Goal: Navigation & Orientation: Find specific page/section

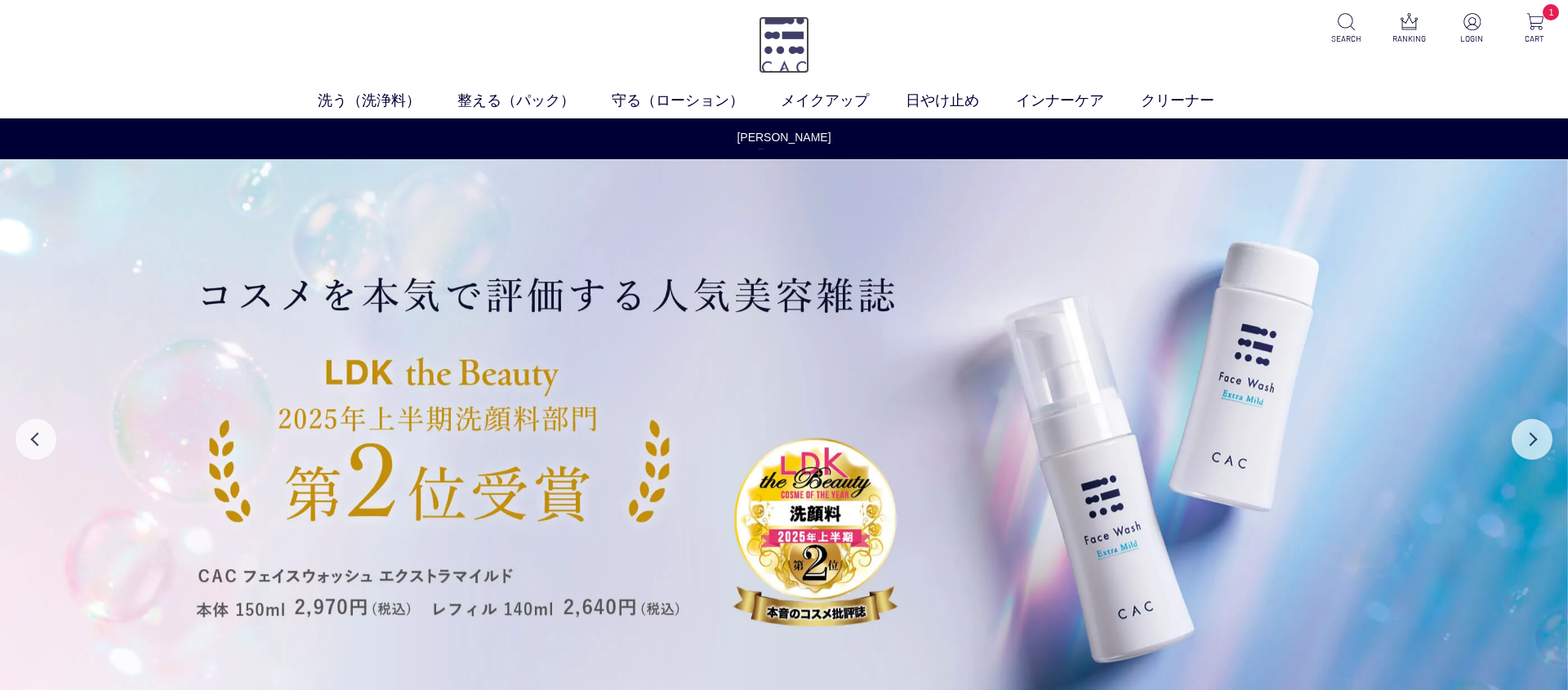
click at [779, 31] on img at bounding box center [784, 44] width 50 height 57
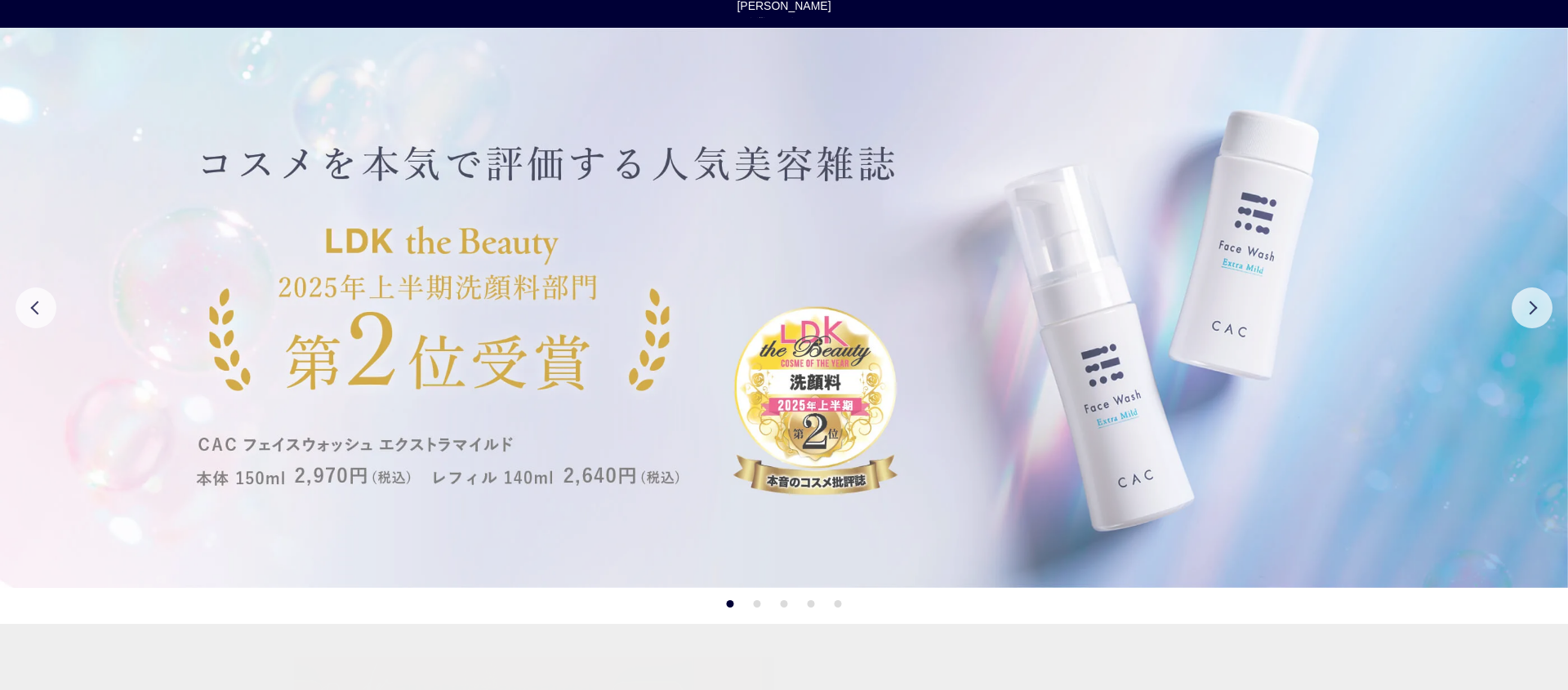
scroll to position [470, 0]
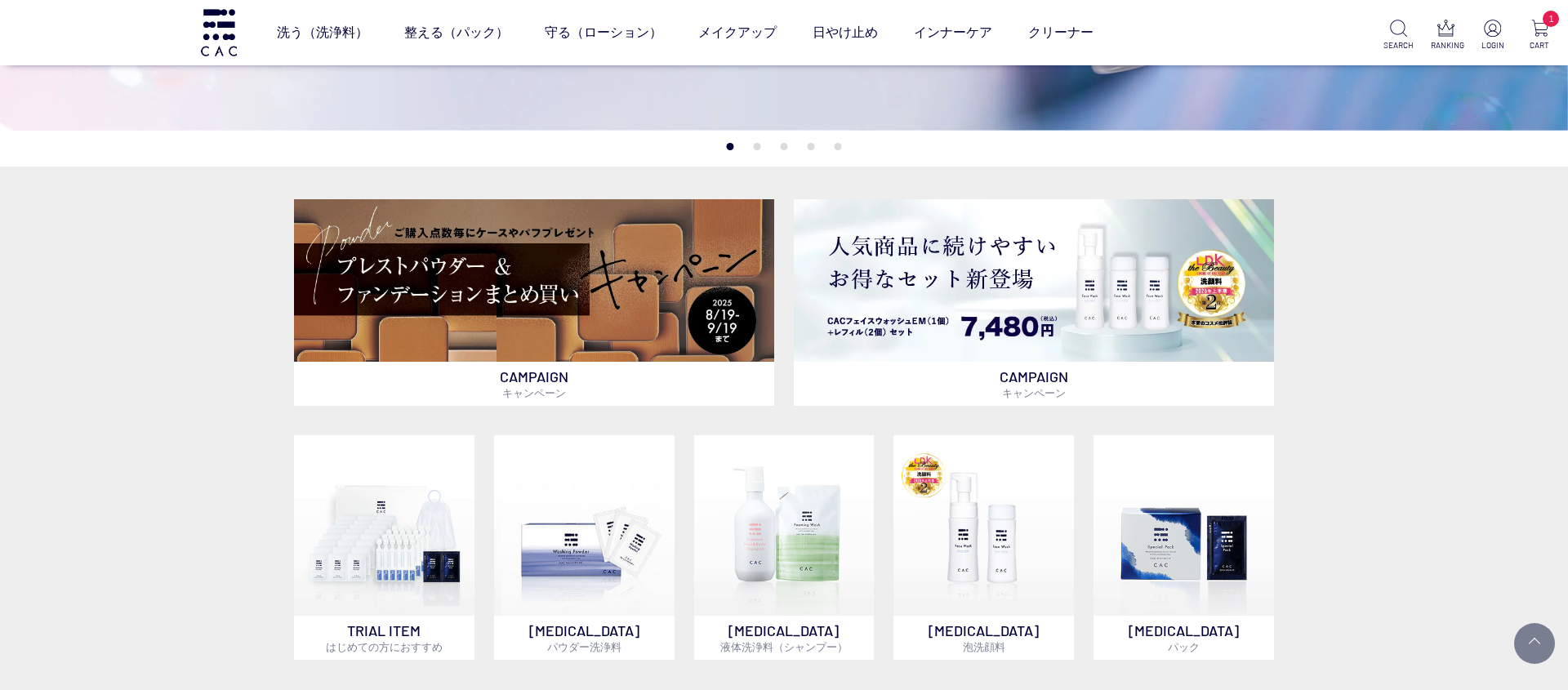
click at [1361, 380] on div "CAMPAIGN キャンペーン CAMPAIGN キャンペーン TRIAL ITEM はじめての方におすすめ SKIN CARE パウダー洗浄料 SKIN C…" at bounding box center [784, 583] width 1568 height 833
click at [1471, 261] on div "CAMPAIGN キャンペーン CAMPAIGN キャンペーン TRIAL ITEM はじめての方におすすめ SKIN CARE パウダー洗浄料 SKIN C…" at bounding box center [784, 583] width 1568 height 833
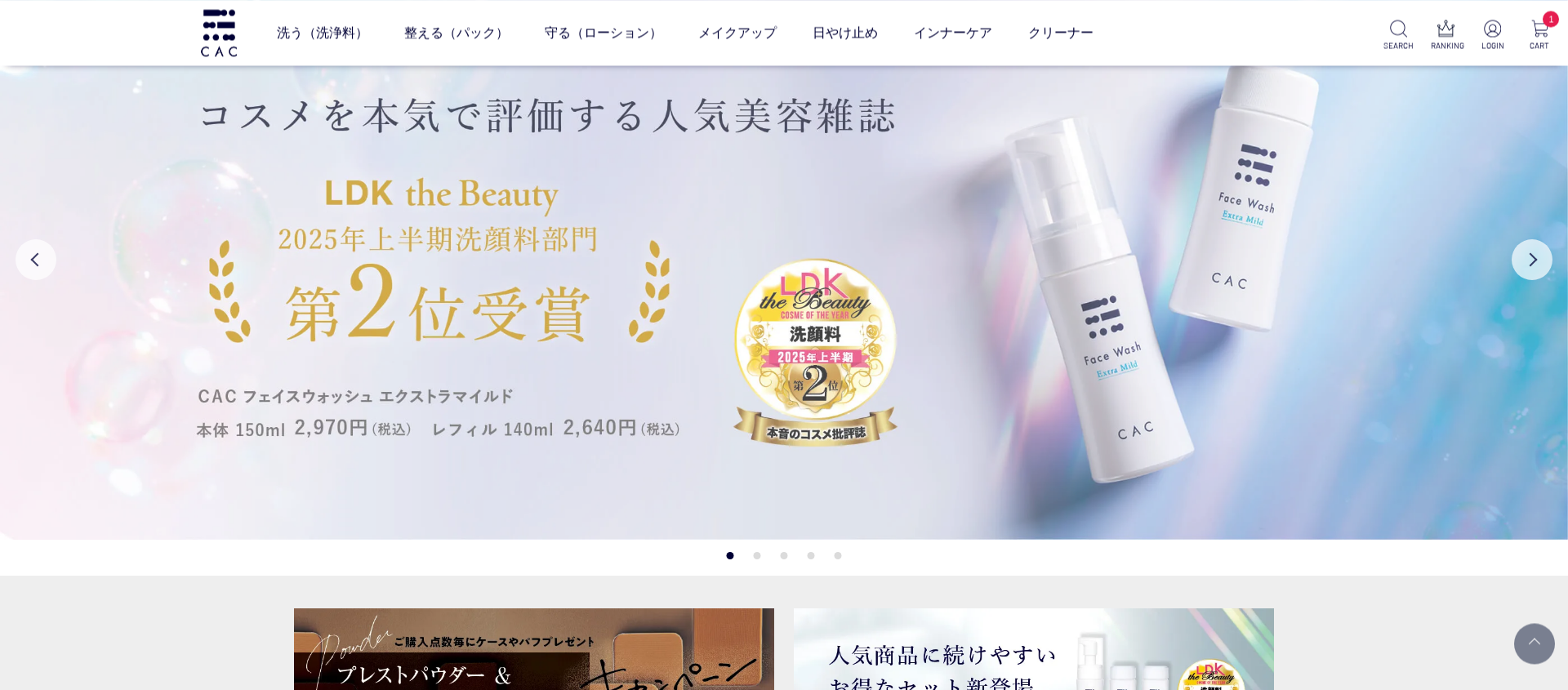
scroll to position [0, 0]
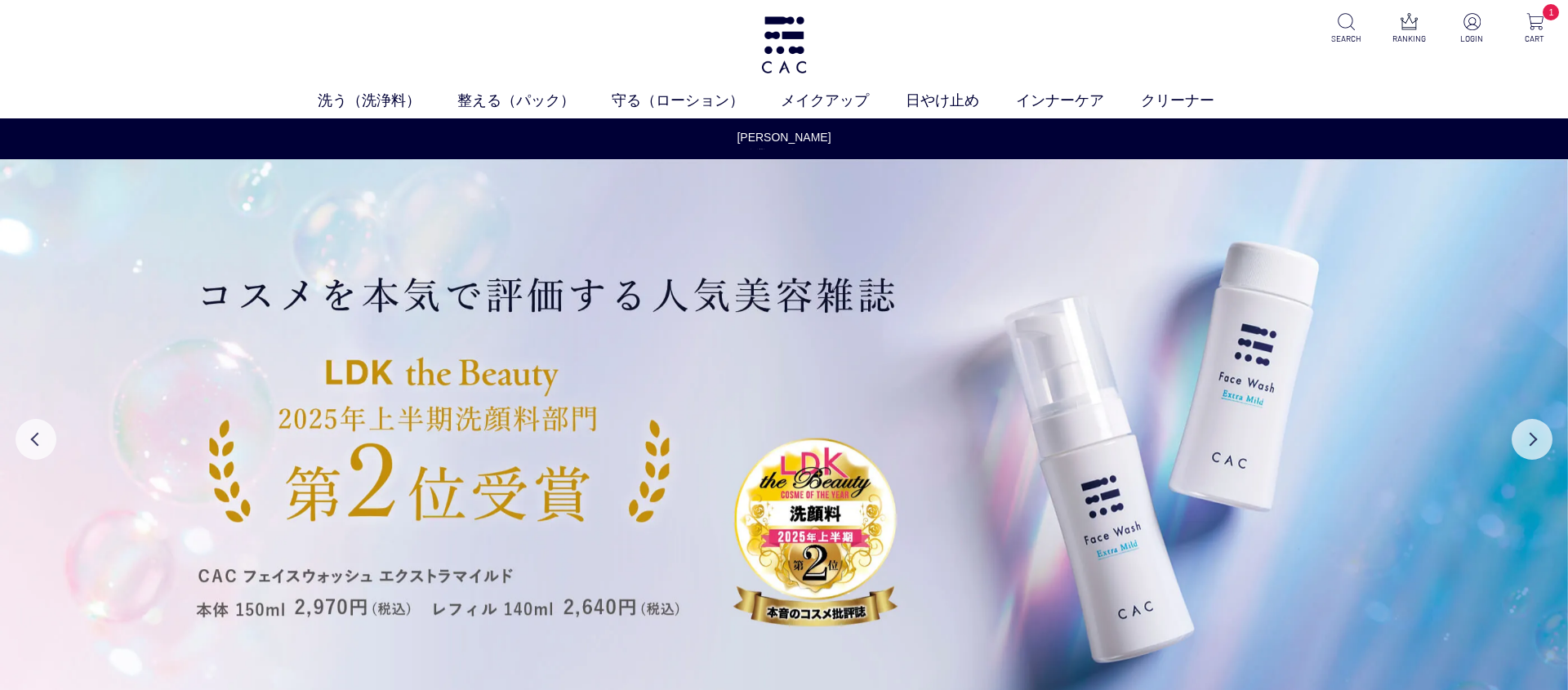
click at [1274, 62] on div "洗う（洗浄料） 液体洗浄料 パウダー洗浄料 泡洗顔料 グッズ 整える（パック） フェイスパック ヘアパック 守る（ローション） 保湿化粧水 柔軟化粧水 美容液…" at bounding box center [784, 59] width 1568 height 118
click at [1289, 78] on div "洗う（洗浄料） 液体洗浄料 パウダー洗浄料 泡洗顔料 グッズ 整える（パック） フェイスパック ヘアパック 守る（ローション） 保湿化粧水 柔軟化粧水 美容液…" at bounding box center [784, 59] width 1568 height 118
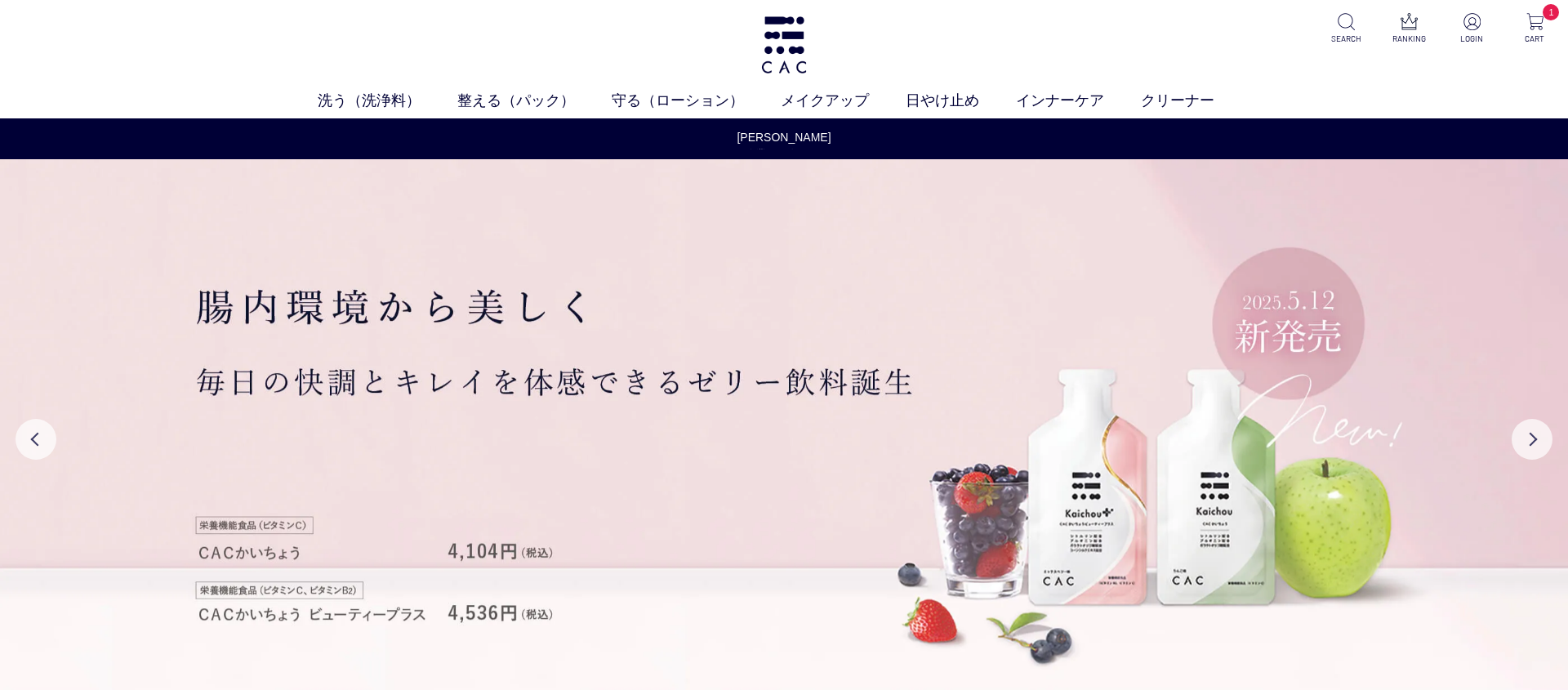
click at [1378, 87] on div "洗う（洗浄料） 液体洗浄料 パウダー洗浄料 泡洗顔料 グッズ 整える（パック） フェイスパック ヘアパック 守る（ローション） 保湿化粧水 柔軟化粧水 美容液…" at bounding box center [784, 59] width 1568 height 118
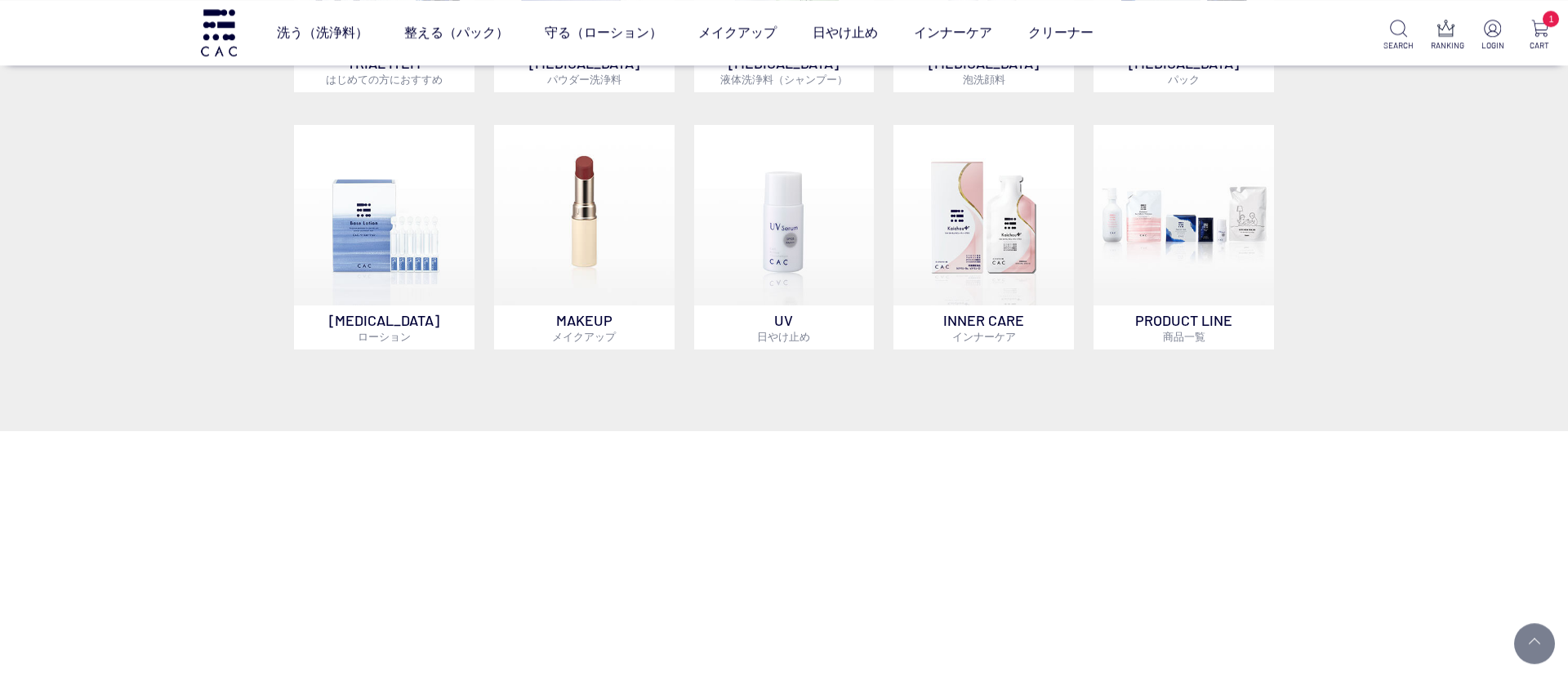
scroll to position [1177, 0]
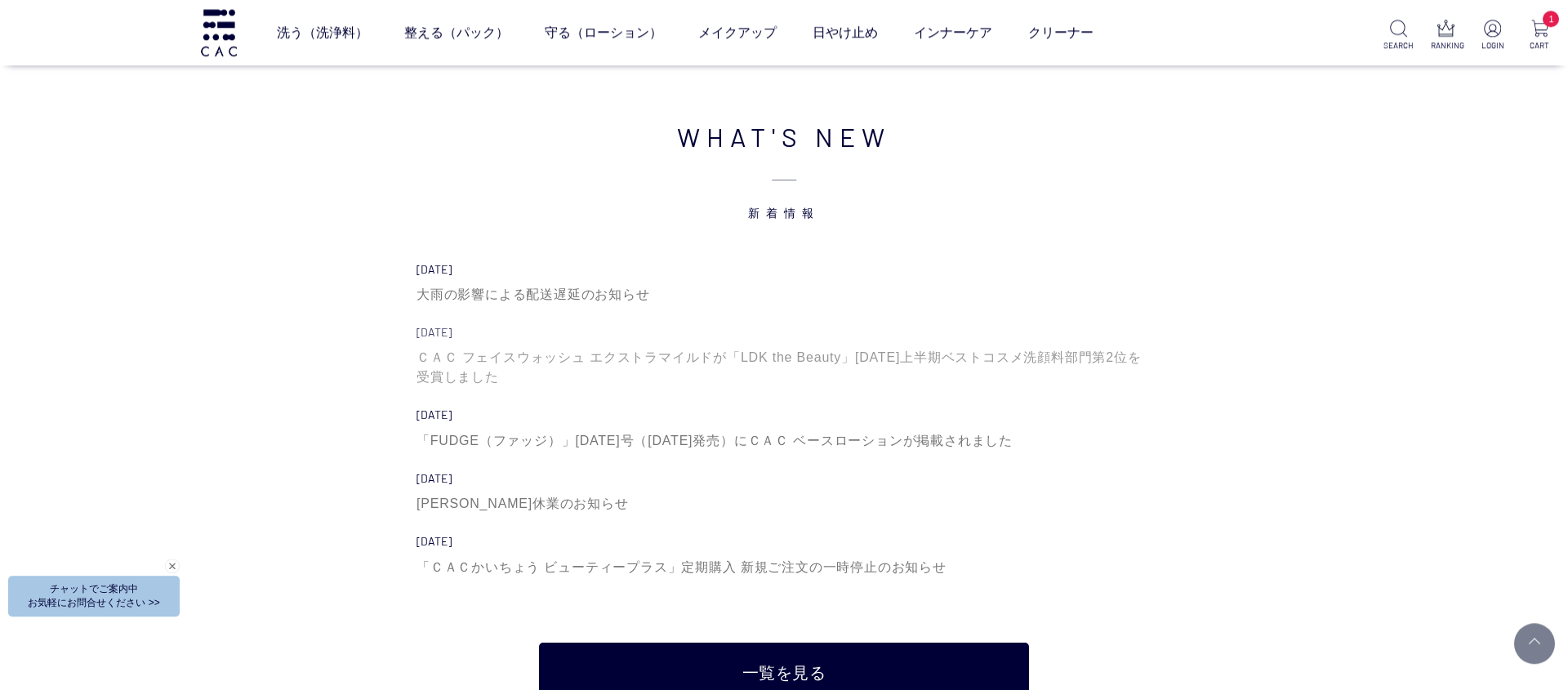
scroll to position [5176, 0]
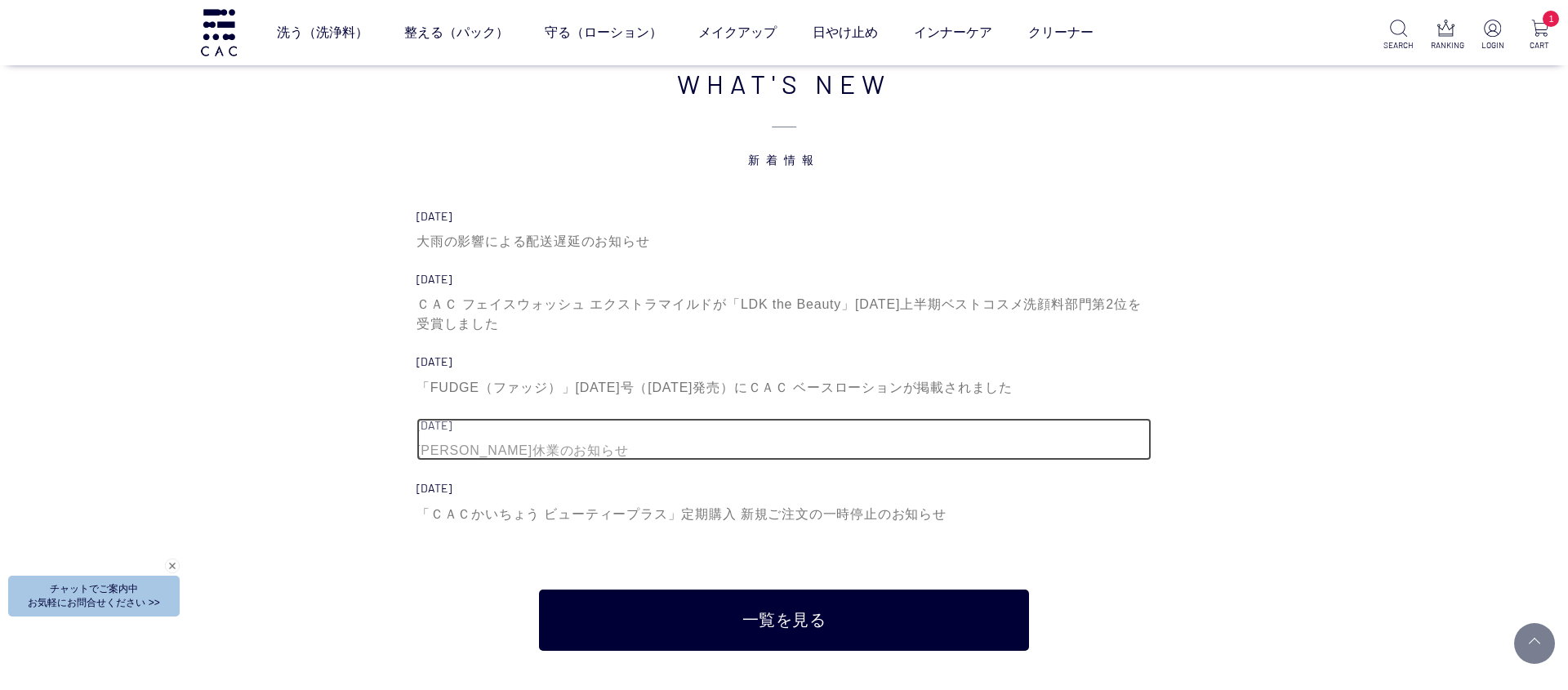
click at [497, 451] on div "[PERSON_NAME]休業のお知らせ" at bounding box center [784, 451] width 735 height 20
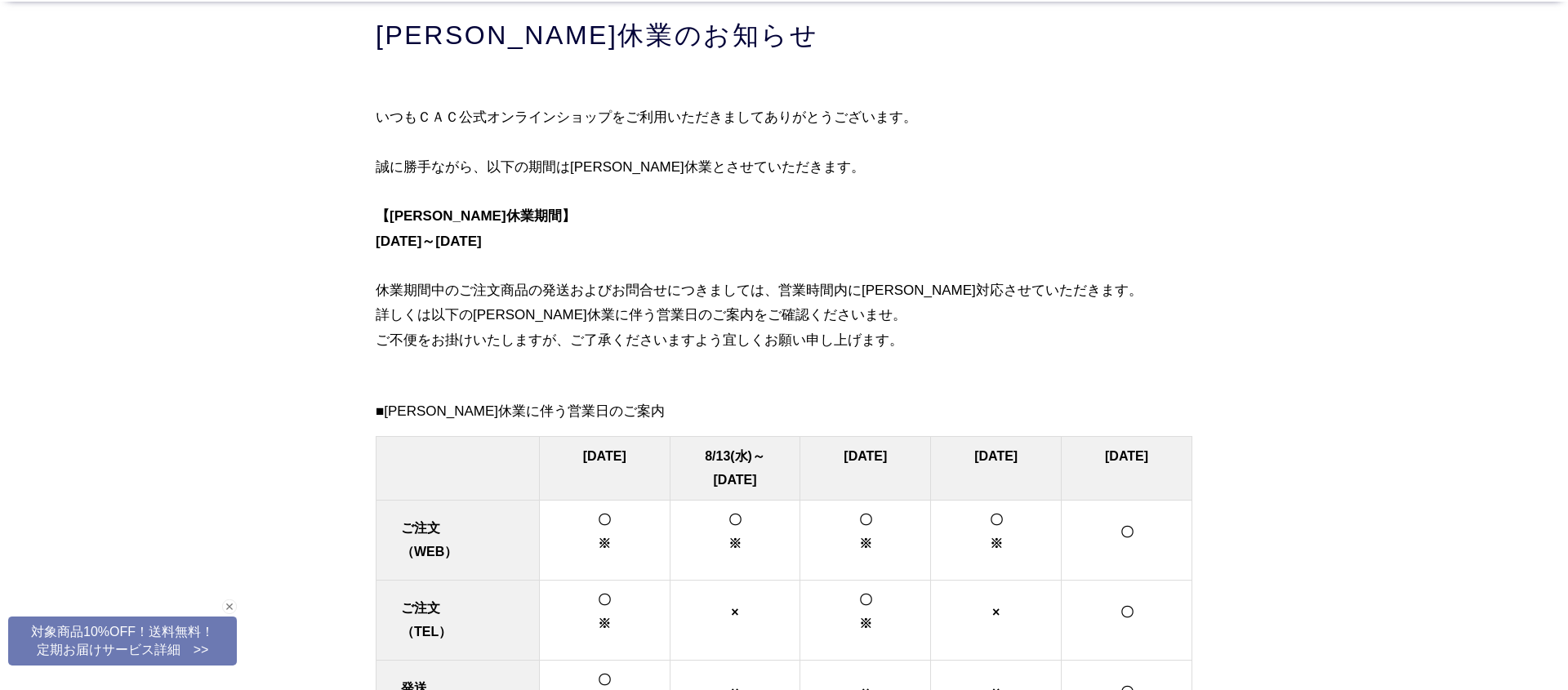
scroll to position [117, 0]
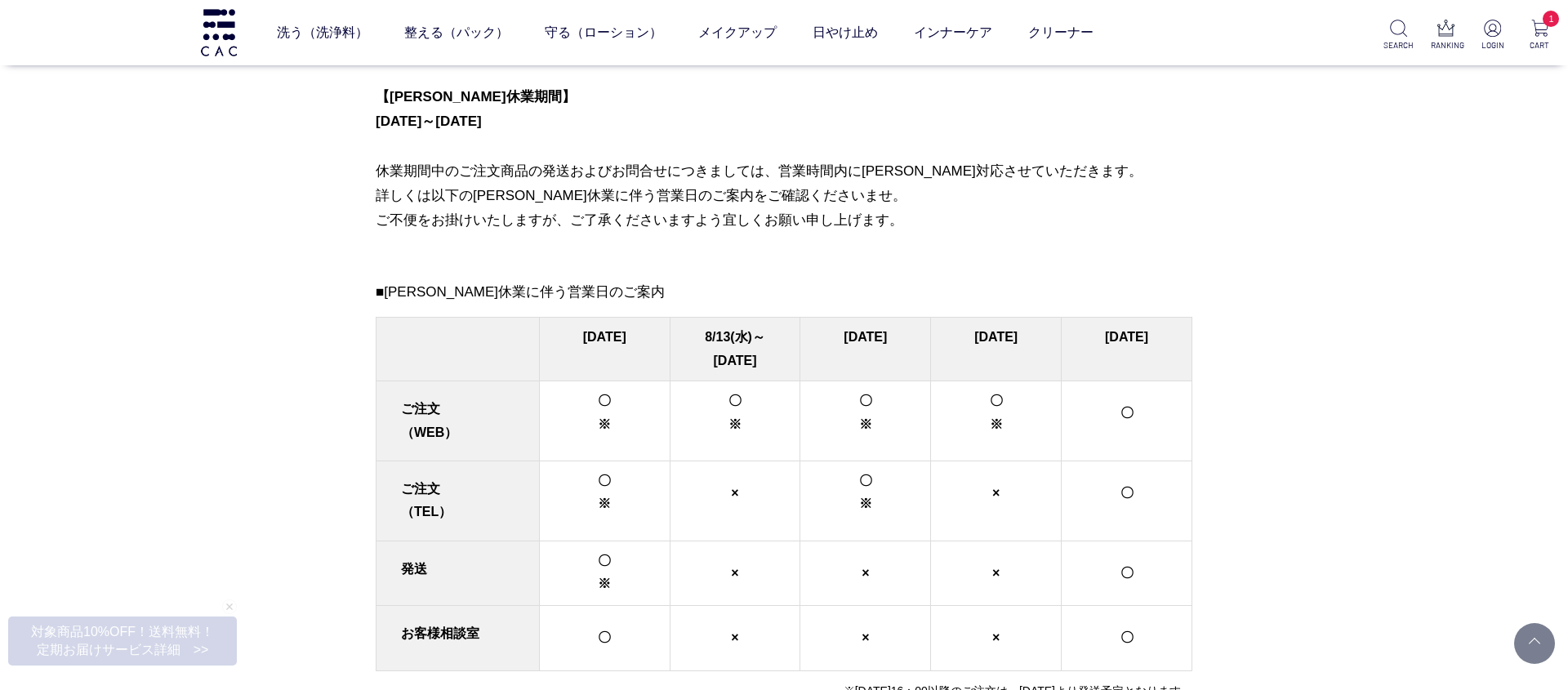
click at [1243, 271] on div "買い物かご 買い物かご内の商品 ＣＡＣリップスティック　牡丹（ぼたん） （牡丹） 削除 ￥3,300 × 1 = ￥3,300 小計 ￥3,300 購入手続き…" at bounding box center [784, 561] width 1568 height 1357
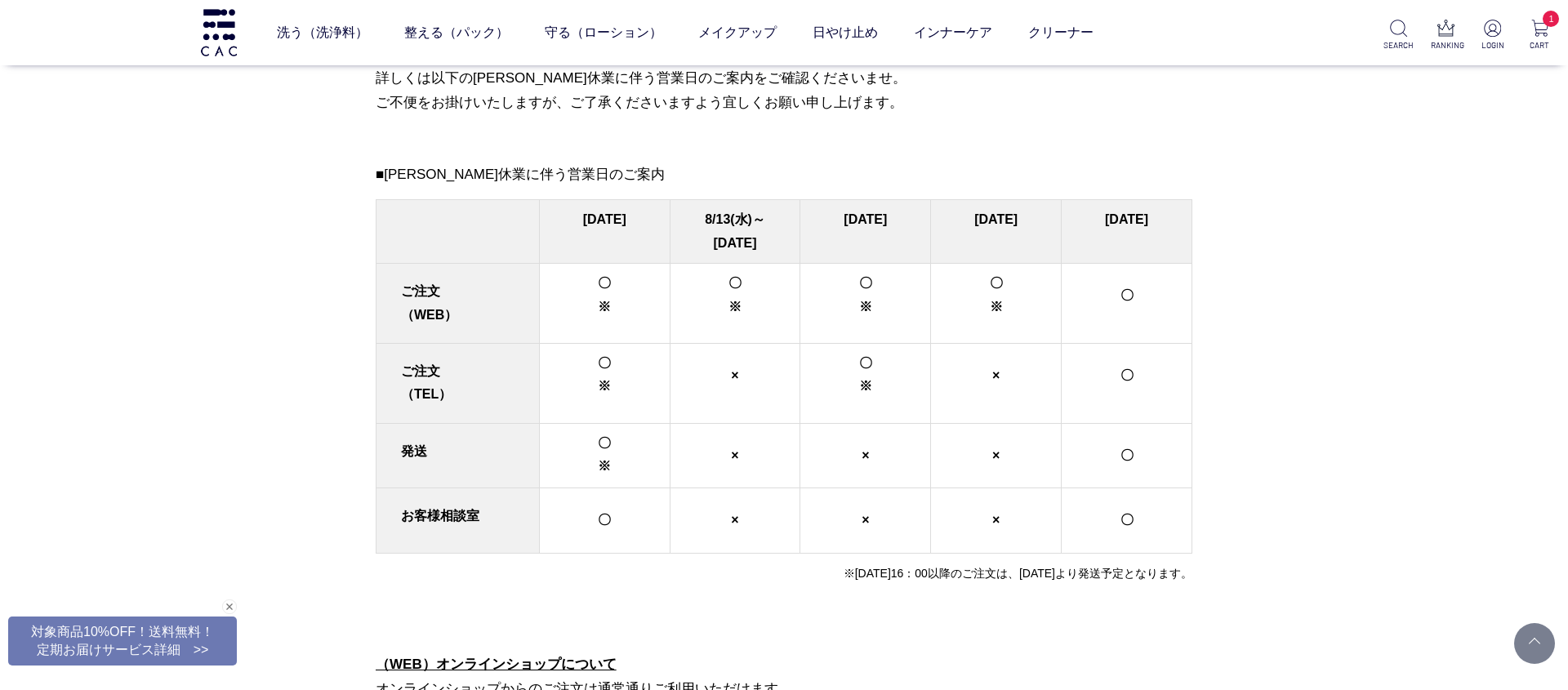
scroll to position [0, 0]
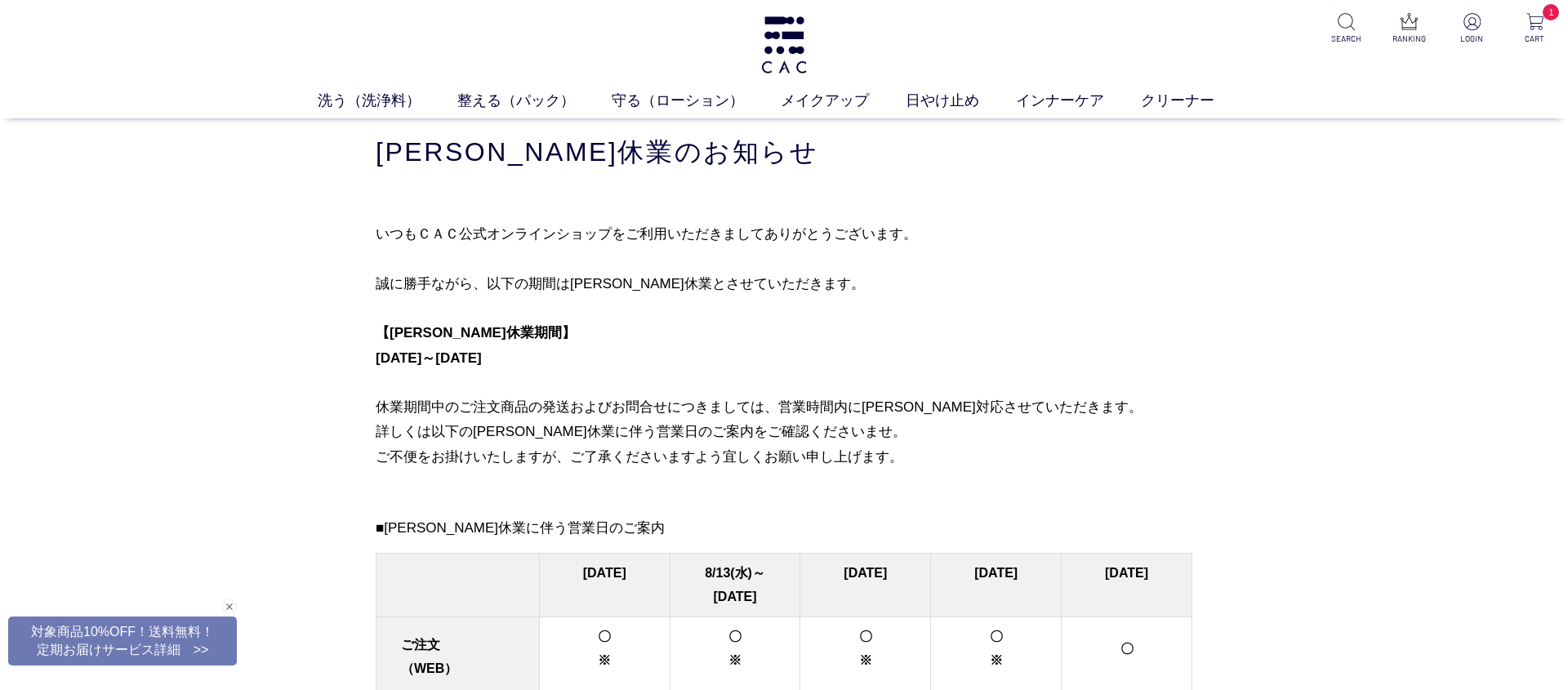
click at [756, 39] on div "洗う（洗浄料） 液体洗浄料 パウダー洗浄料 泡洗顔料 グッズ 整える（パック） フェイスパック ヘアパック 守る（ローション） 保湿化粧水 柔軟化粧水 美容液…" at bounding box center [784, 59] width 1568 height 118
click at [771, 41] on img at bounding box center [784, 44] width 50 height 57
